Goal: Transaction & Acquisition: Register for event/course

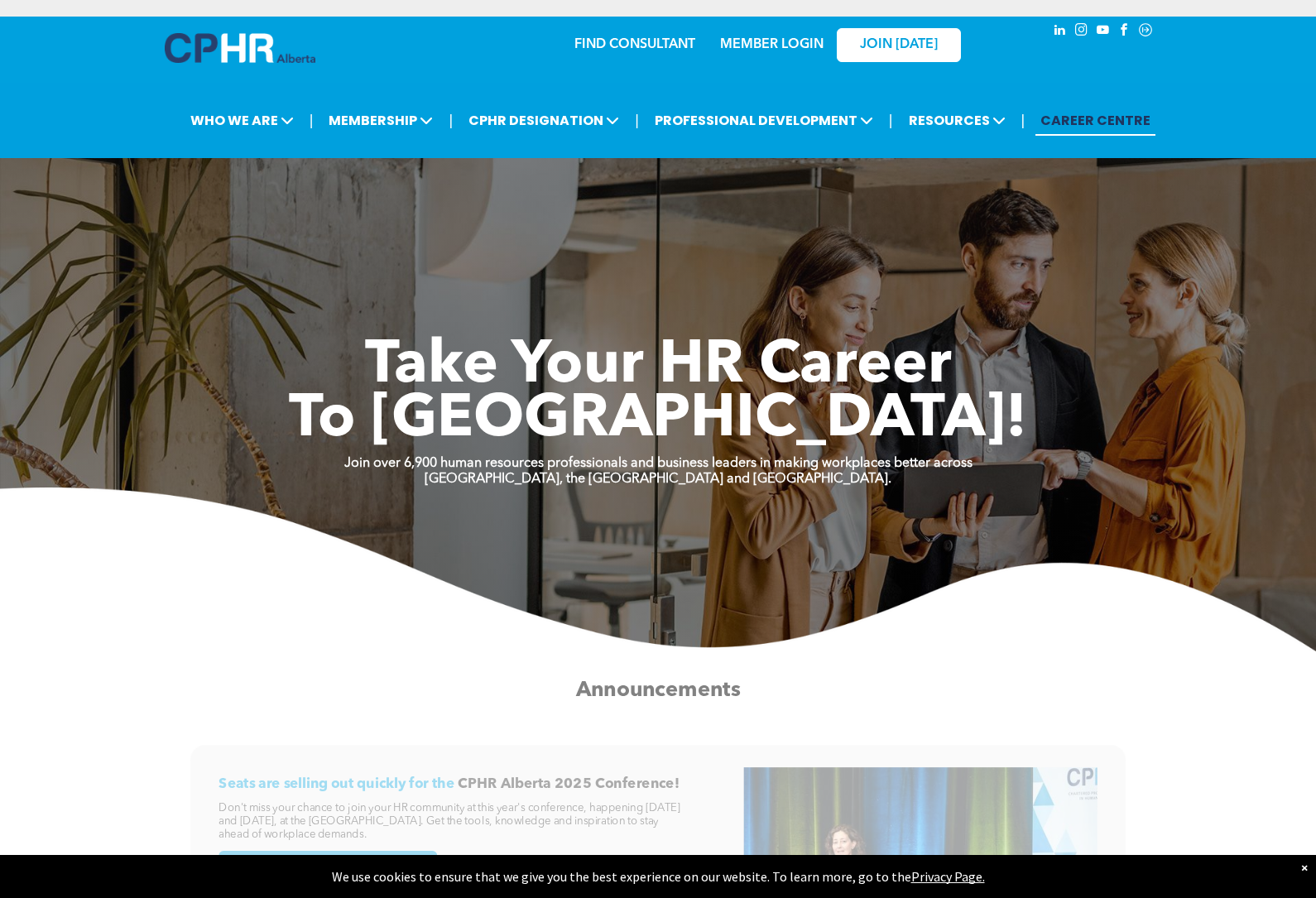
click at [388, 119] on span "MEMBERSHIP" at bounding box center [381, 121] width 114 height 31
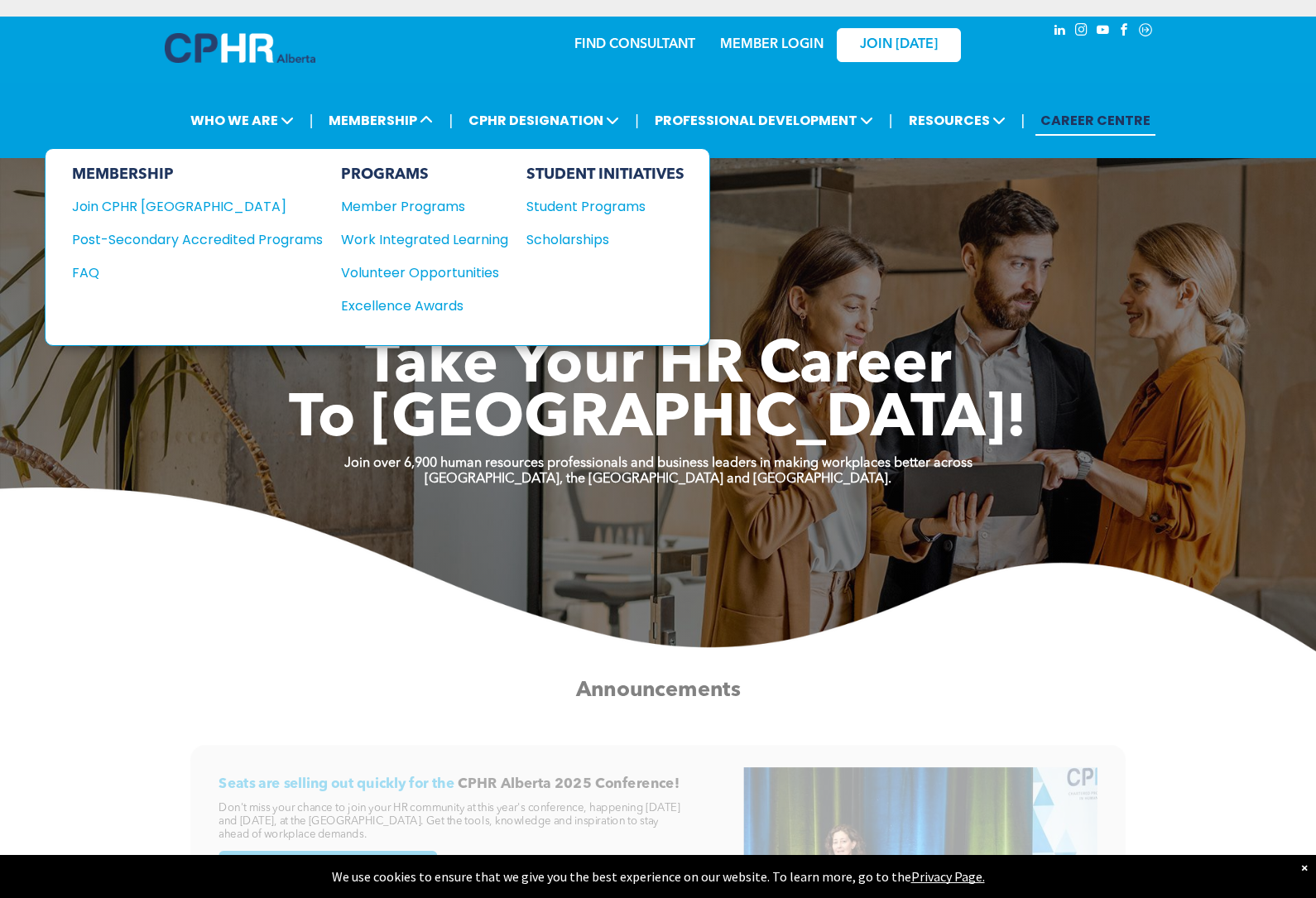
click at [641, 212] on div "Student Programs" at bounding box center [598, 206] width 143 height 20
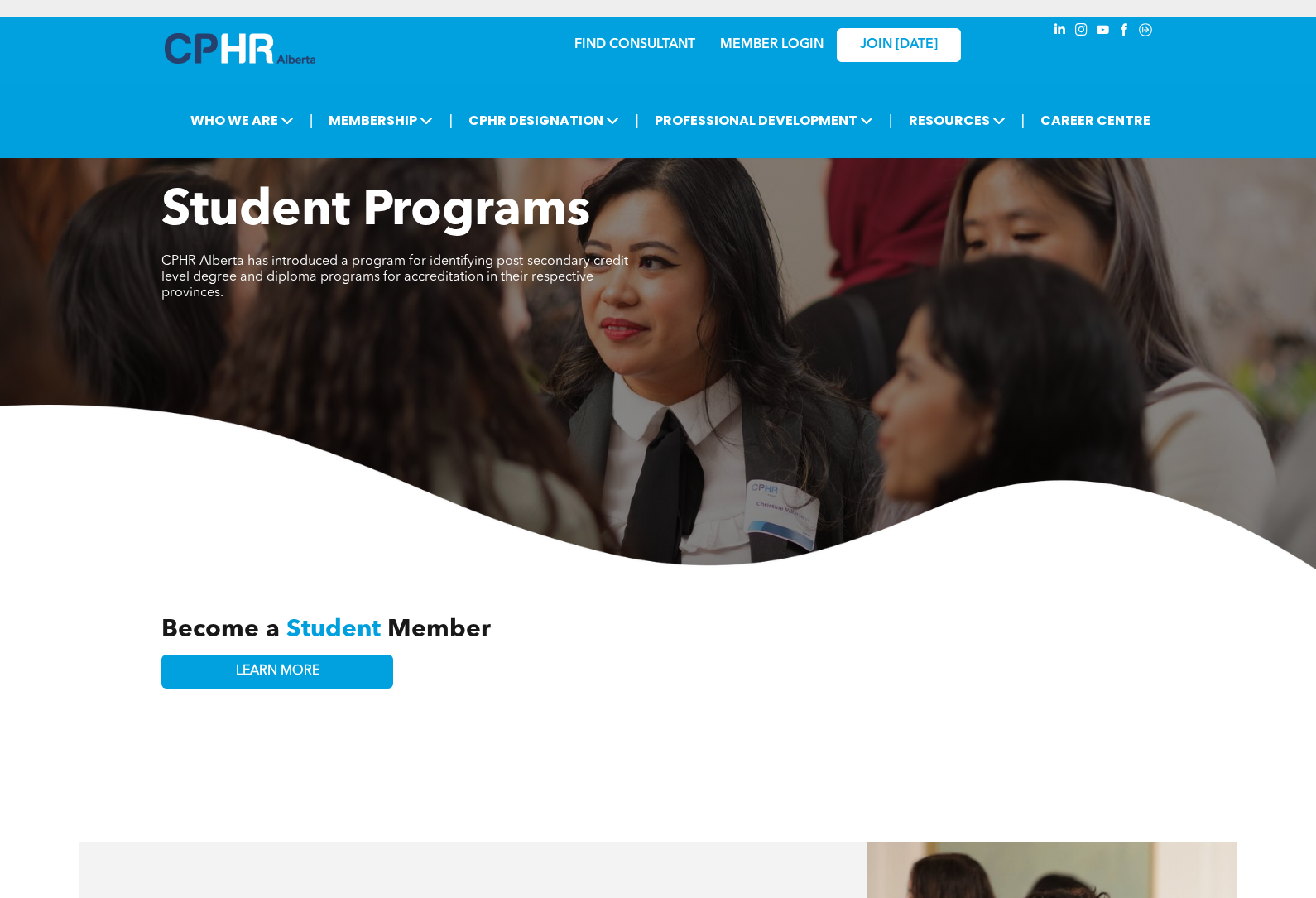
click at [372, 126] on span "MEMBERSHIP" at bounding box center [381, 121] width 114 height 31
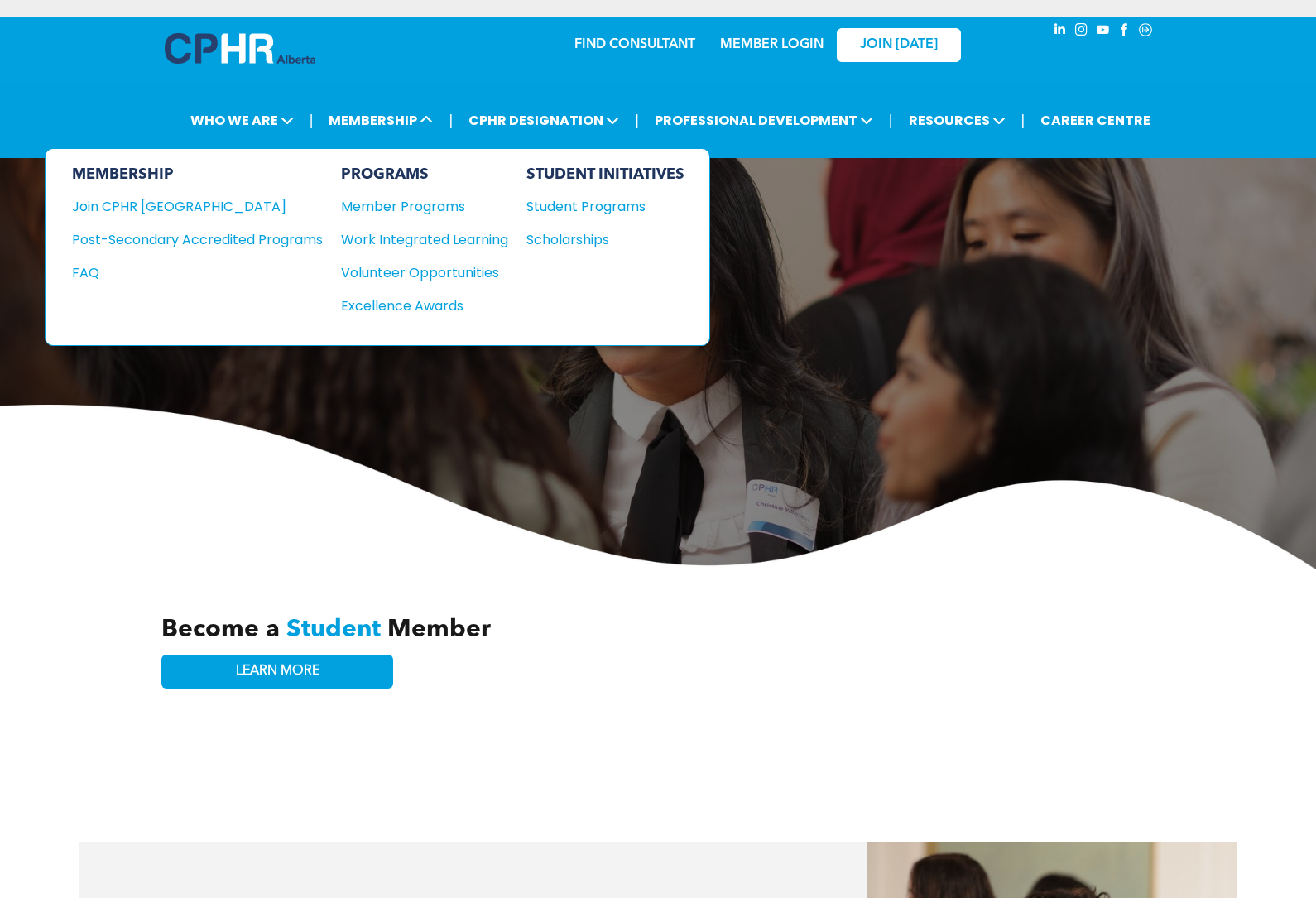
click at [95, 207] on div "Join CPHR [GEOGRAPHIC_DATA]" at bounding box center [185, 206] width 226 height 20
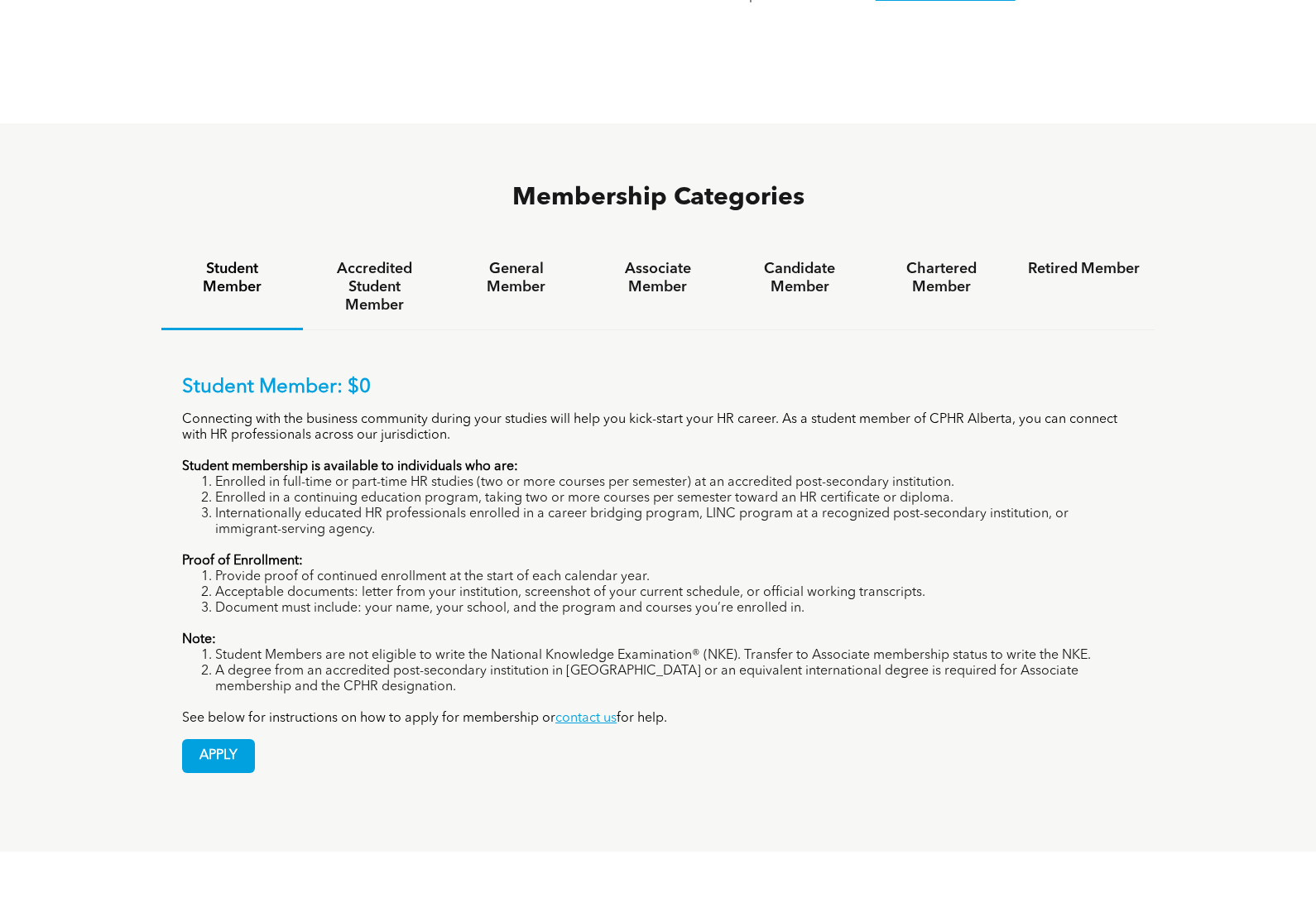
scroll to position [1131, 0]
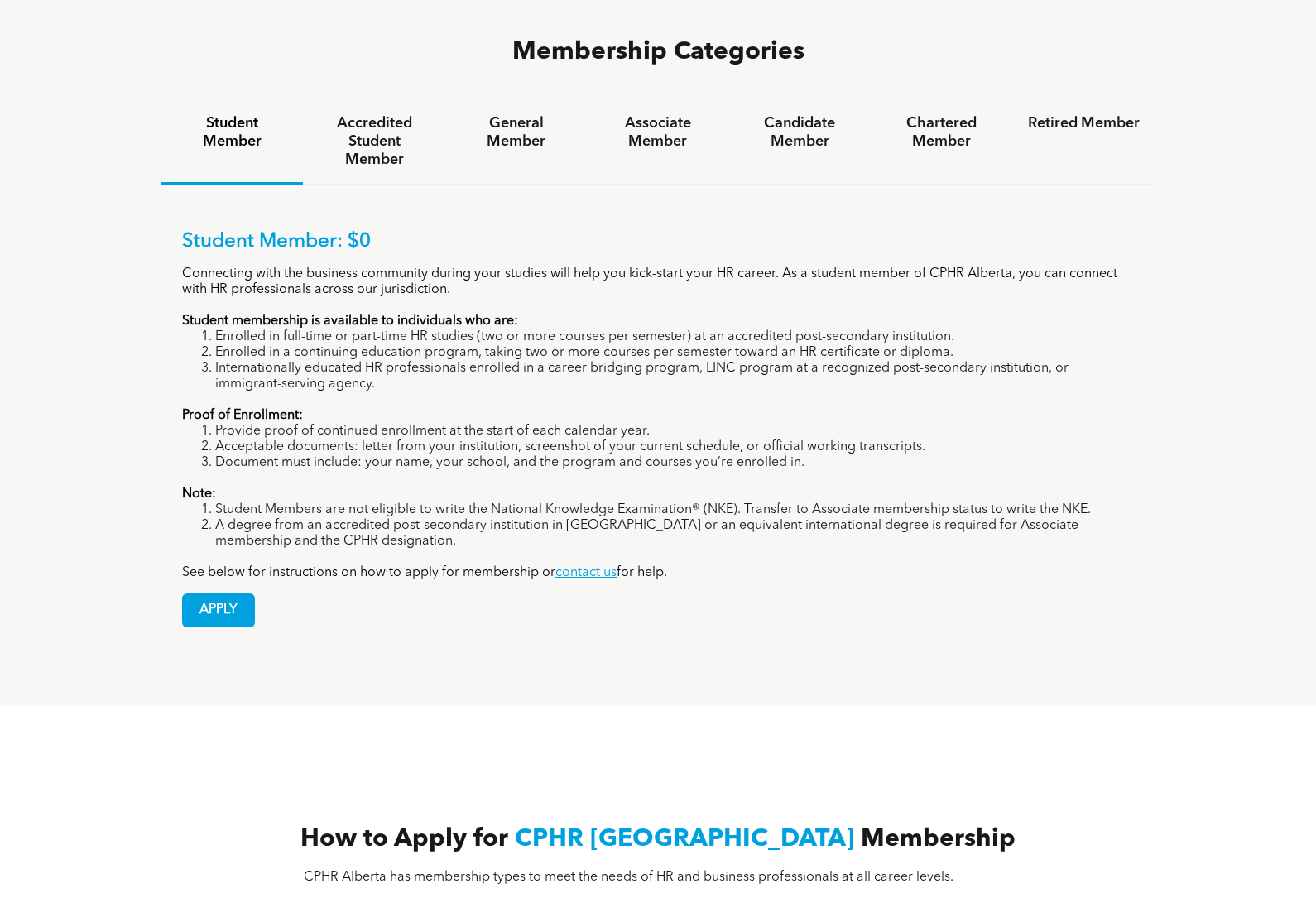
click at [230, 609] on span "APPLY" at bounding box center [218, 610] width 71 height 32
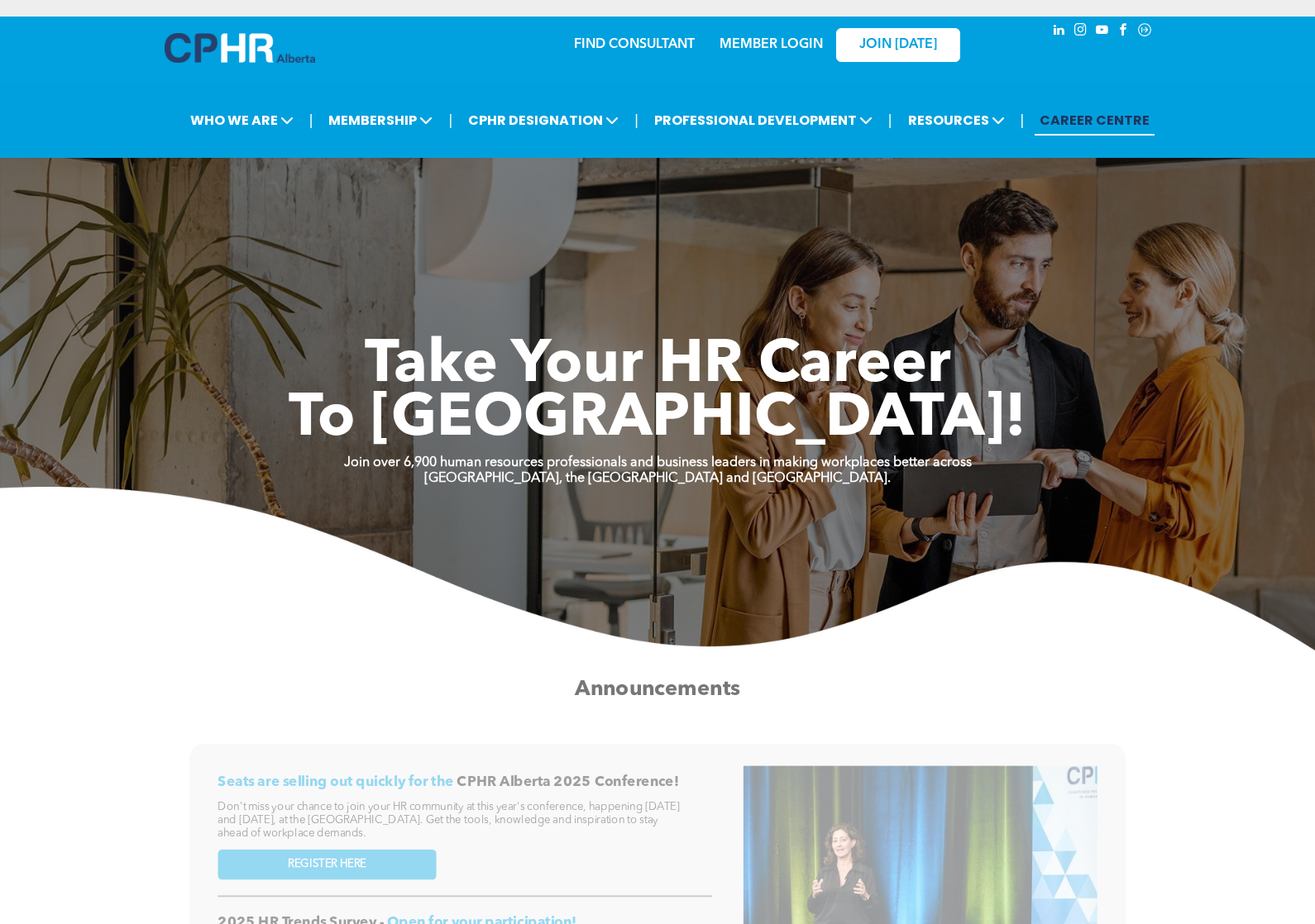
click at [784, 48] on link "MEMBER LOGIN" at bounding box center [772, 45] width 104 height 14
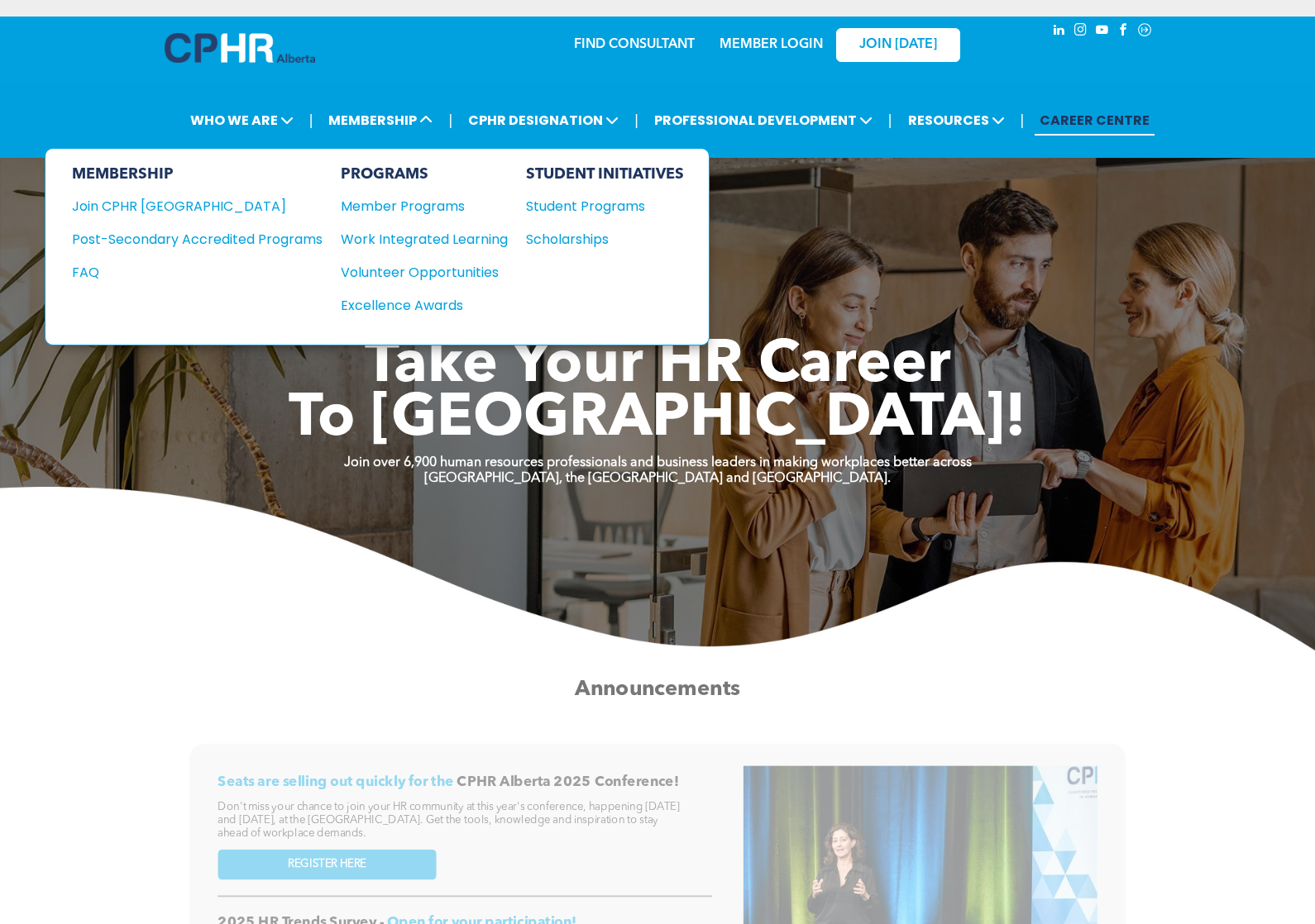
click at [427, 130] on span at bounding box center [424, 120] width 16 height 19
click at [188, 216] on div "Join CPHR [GEOGRAPHIC_DATA]" at bounding box center [185, 206] width 226 height 20
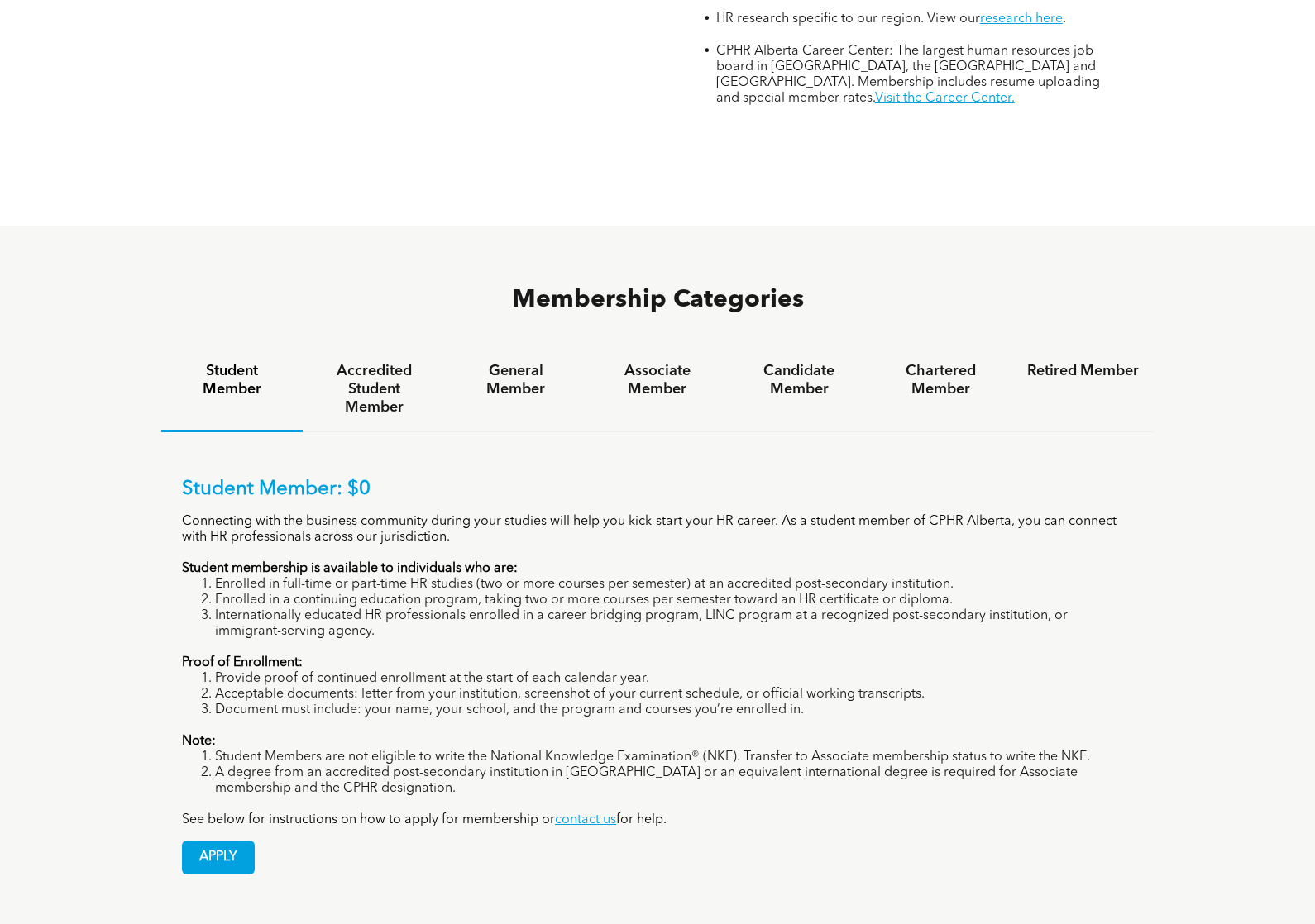
scroll to position [914, 0]
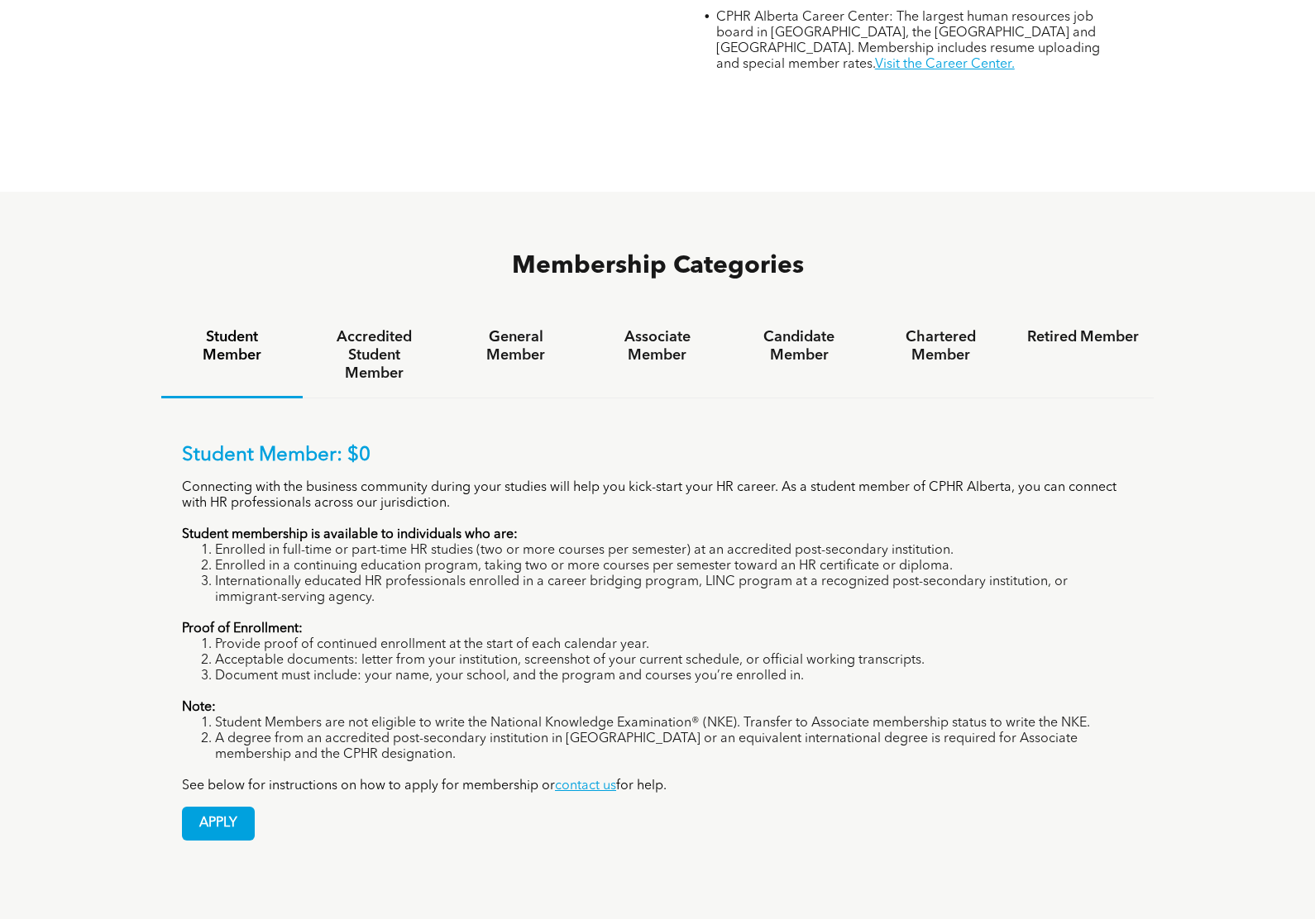
click at [221, 817] on span "APPLY" at bounding box center [218, 825] width 71 height 32
